Goal: Task Accomplishment & Management: Use online tool/utility

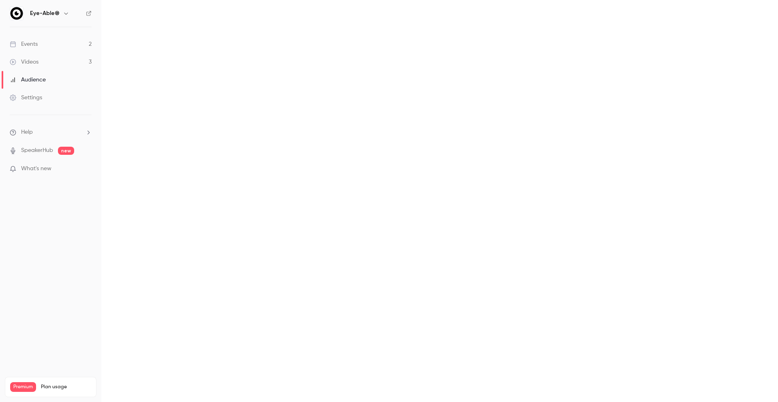
click at [45, 42] on link "Events 2" at bounding box center [50, 44] width 101 height 18
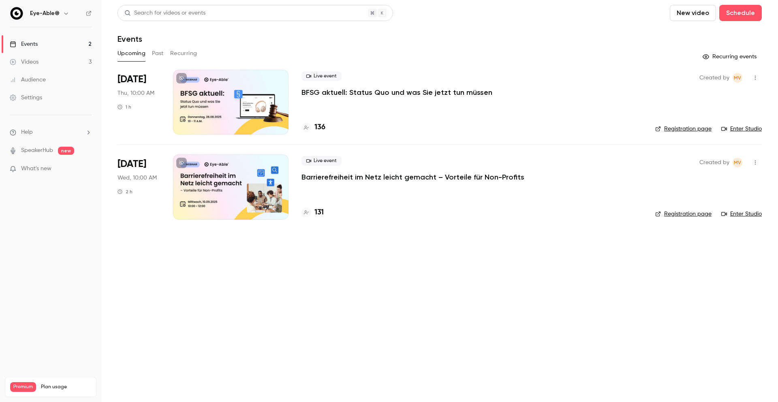
click at [398, 170] on div "Live event Barrierefreiheit im Netz [PERSON_NAME] gemacht – Vorteile für Non-Pr…" at bounding box center [472, 169] width 341 height 26
click at [256, 193] on div at bounding box center [231, 186] width 116 height 65
click at [320, 212] on h4 "131" at bounding box center [319, 212] width 9 height 11
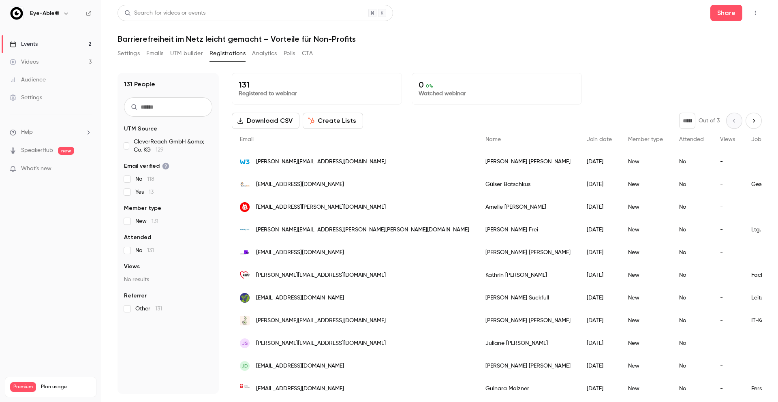
click at [270, 92] on p "Registered to webinar" at bounding box center [317, 94] width 156 height 8
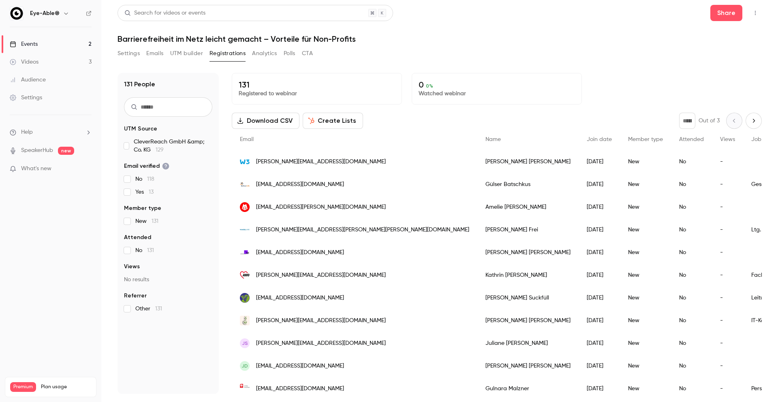
click at [338, 119] on button "Create Lists" at bounding box center [333, 121] width 60 height 16
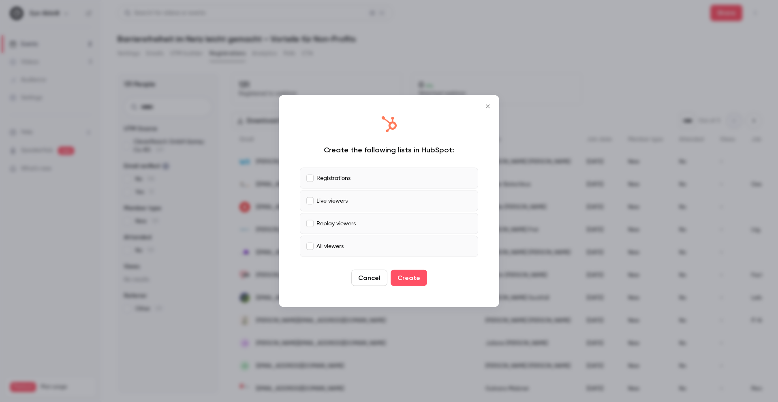
click at [321, 208] on label "Live viewers" at bounding box center [389, 200] width 178 height 21
click at [313, 225] on label "Replay viewers" at bounding box center [389, 223] width 178 height 21
click at [314, 245] on label "All viewers" at bounding box center [389, 246] width 178 height 21
click at [411, 280] on button "Create" at bounding box center [409, 278] width 36 height 16
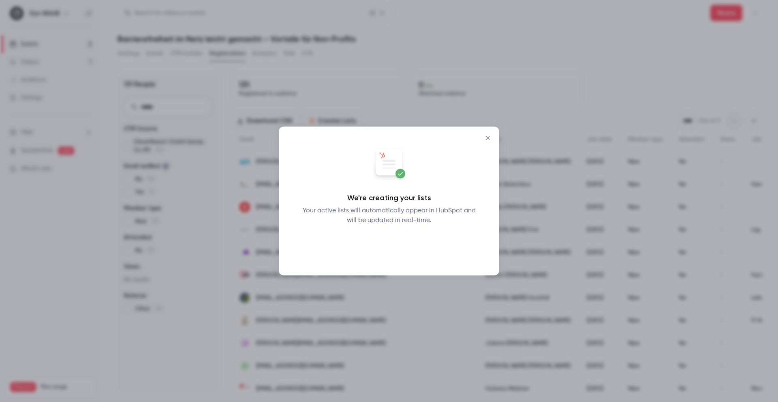
click at [388, 252] on button "Okay" at bounding box center [389, 246] width 30 height 16
